Goal: Information Seeking & Learning: Learn about a topic

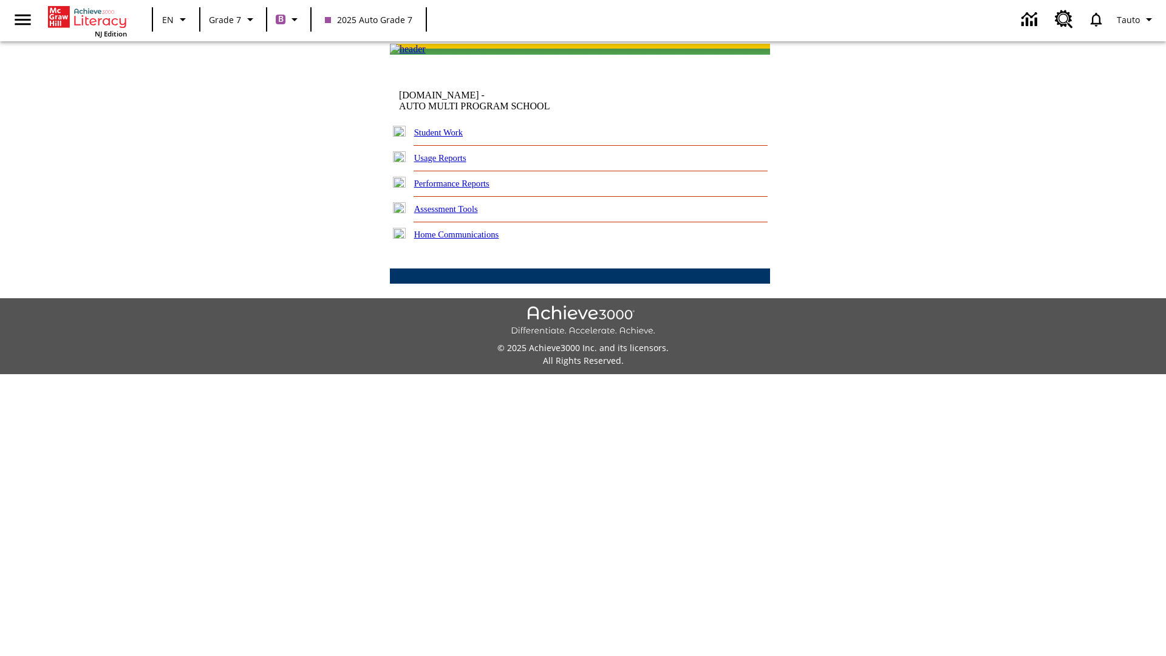
click at [465, 188] on link "Performance Reports" at bounding box center [451, 184] width 75 height 10
click at [0, 0] on link "How has Lexile reading measure performance changed over time?" at bounding box center [0, 0] width 0 height 0
